Goal: Information Seeking & Learning: Learn about a topic

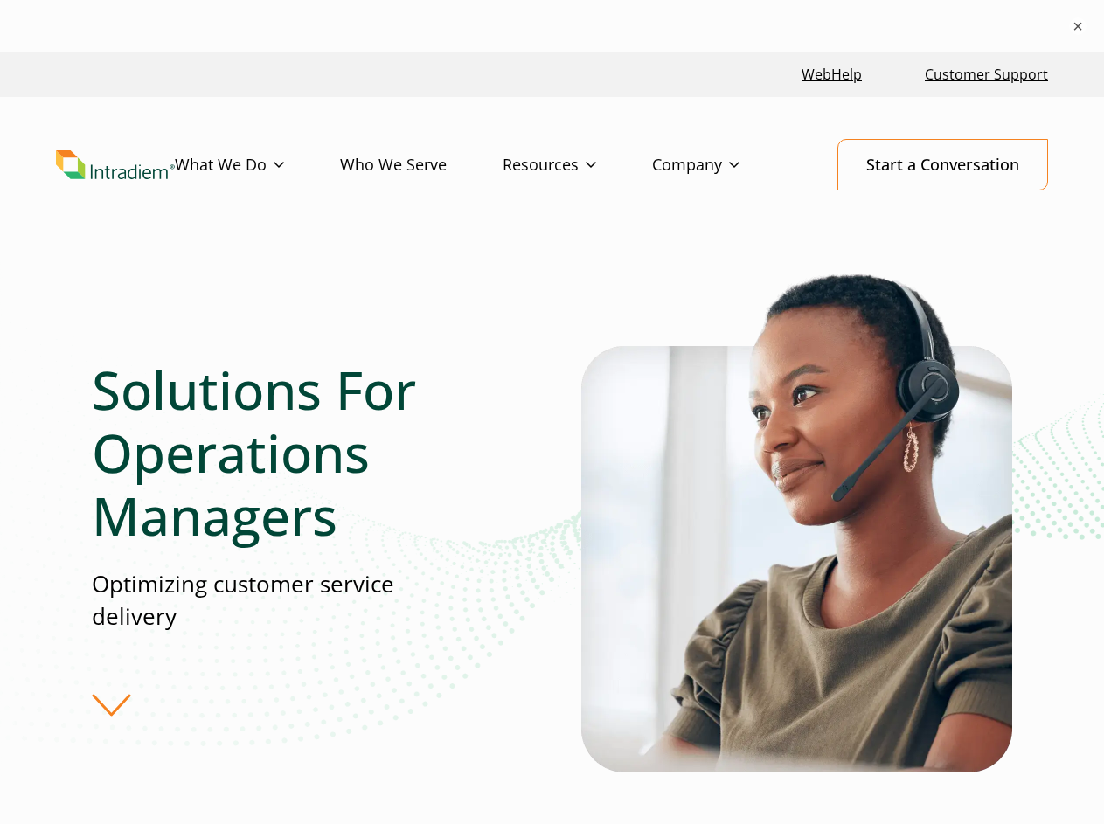
click at [551, 438] on div "Solutions For Operations Managers Optimizing customer service delivery" at bounding box center [336, 537] width 489 height 359
click at [1077, 26] on button "×" at bounding box center [1077, 25] width 17 height 17
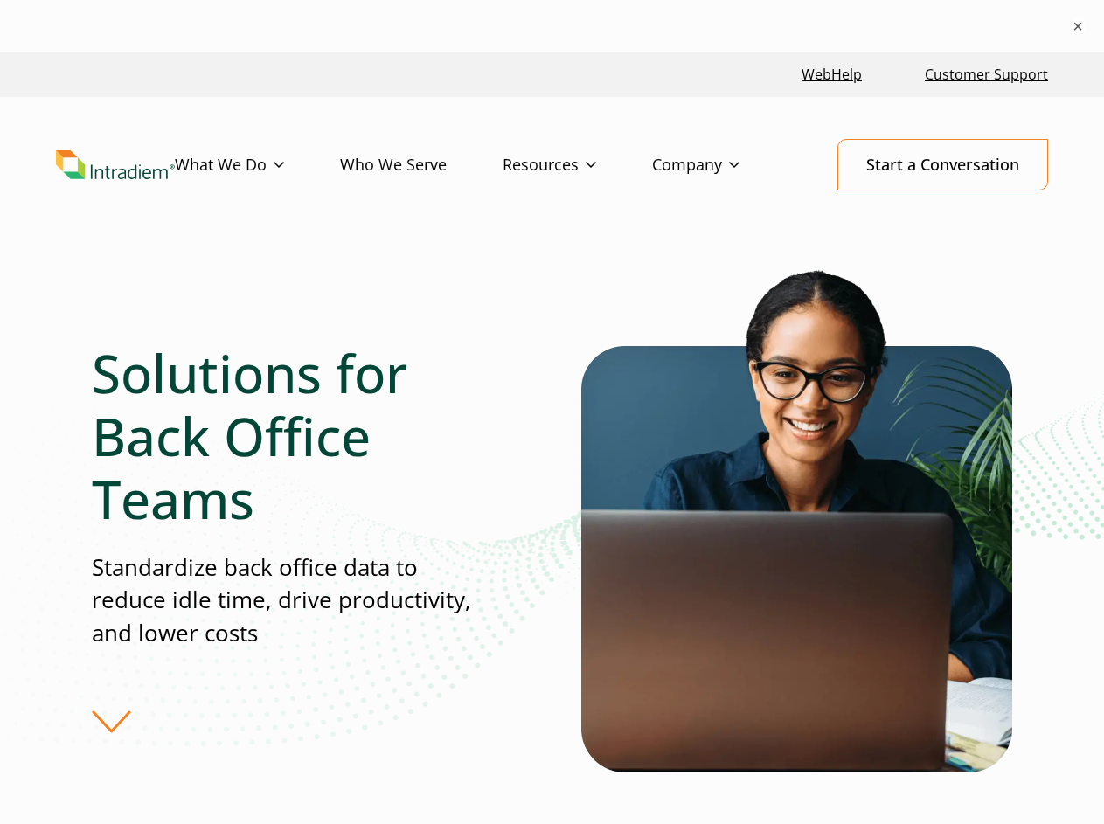
click at [551, 438] on div "Solutions for Back Office Teams Standardize back office data to reduce idle tim…" at bounding box center [336, 537] width 489 height 391
click at [1077, 26] on button "×" at bounding box center [1077, 25] width 17 height 17
